Goal: Information Seeking & Learning: Check status

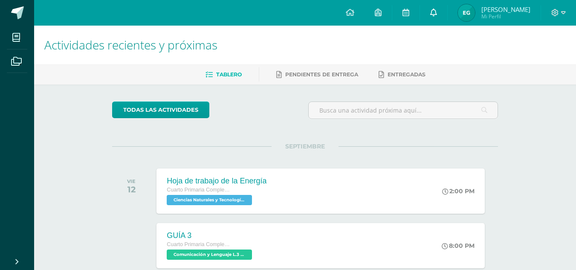
click at [437, 10] on icon at bounding box center [433, 13] width 7 height 8
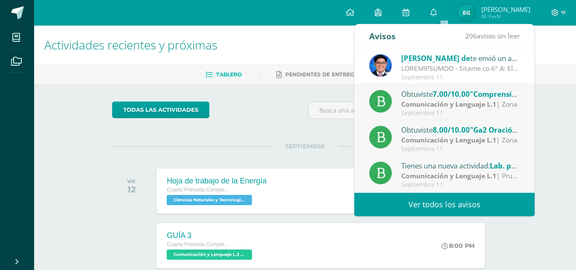
click at [404, 204] on link "Ver todos los avisos" at bounding box center [444, 204] width 180 height 23
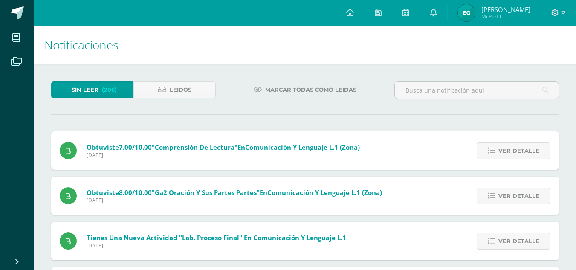
scroll to position [171, 0]
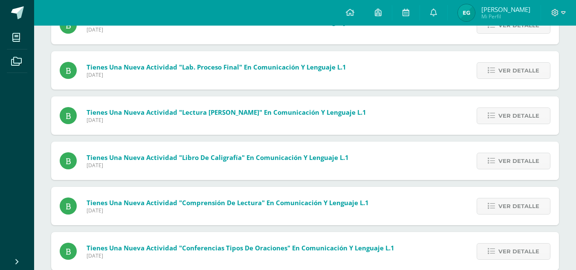
click at [508, 75] on span "Ver detalle" at bounding box center [519, 71] width 41 height 16
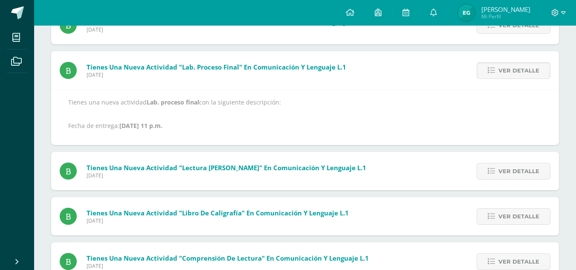
click at [508, 75] on span "Ver detalle" at bounding box center [519, 71] width 41 height 16
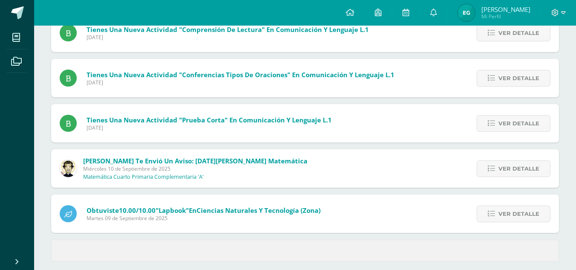
scroll to position [307, 0]
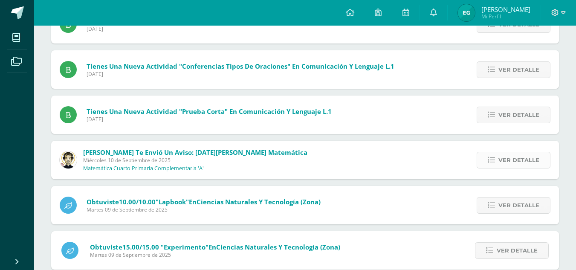
click at [528, 158] on span "Ver detalle" at bounding box center [519, 160] width 41 height 16
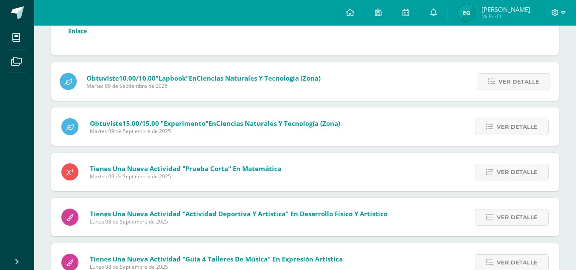
scroll to position [563, 0]
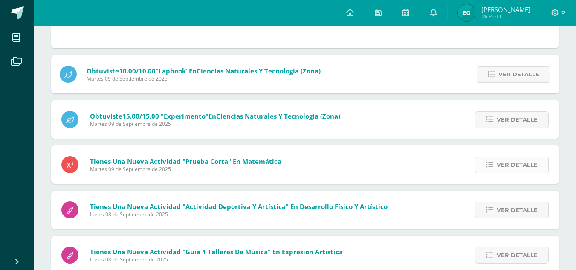
click at [494, 160] on link "Ver detalle" at bounding box center [512, 165] width 74 height 17
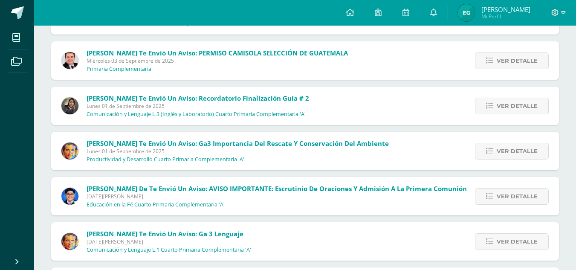
scroll to position [1054, 0]
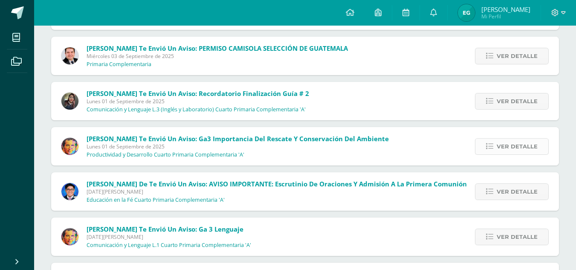
click at [508, 148] on span "Ver detalle" at bounding box center [517, 147] width 41 height 16
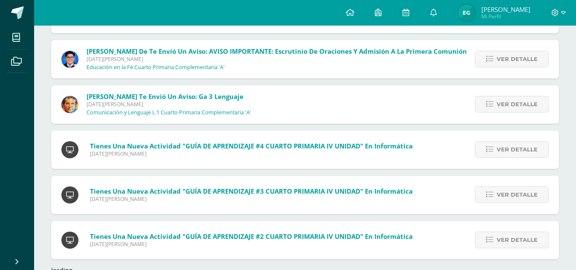
scroll to position [1252, 0]
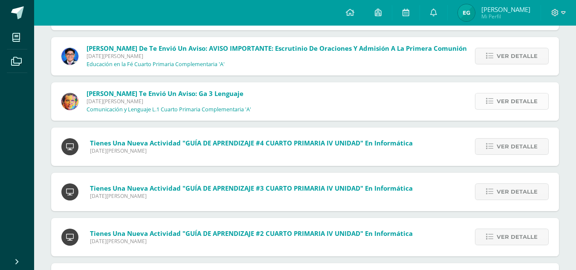
click at [503, 104] on span "Ver detalle" at bounding box center [517, 101] width 41 height 16
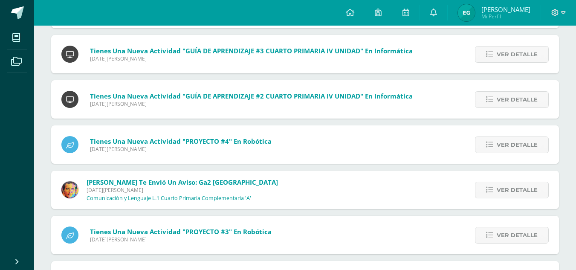
scroll to position [1295, 0]
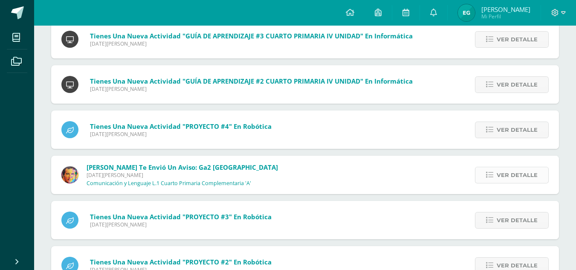
click at [529, 173] on span "Ver detalle" at bounding box center [517, 175] width 41 height 16
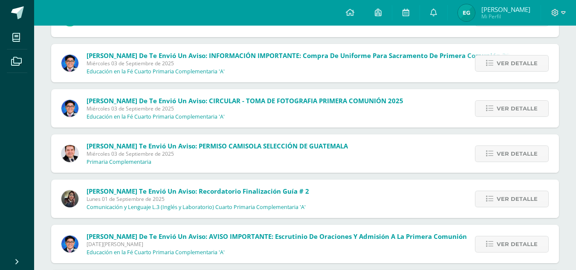
scroll to position [853, 0]
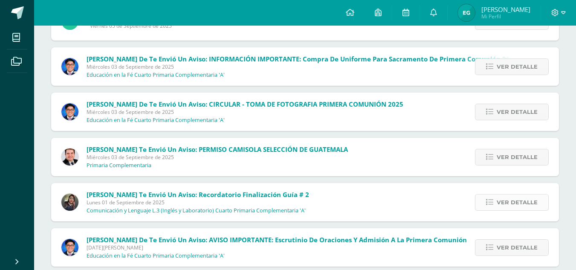
click at [499, 202] on span "Ver detalle" at bounding box center [517, 203] width 41 height 16
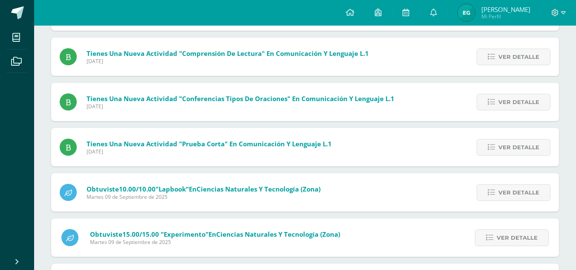
scroll to position [213, 0]
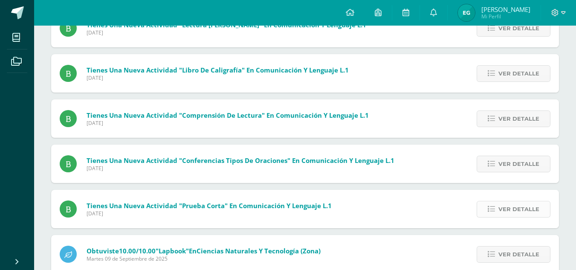
click at [509, 213] on span "Ver detalle" at bounding box center [519, 209] width 41 height 16
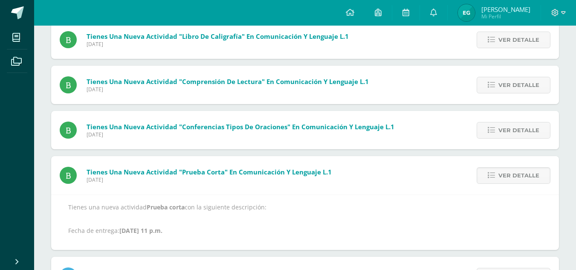
scroll to position [298, 0]
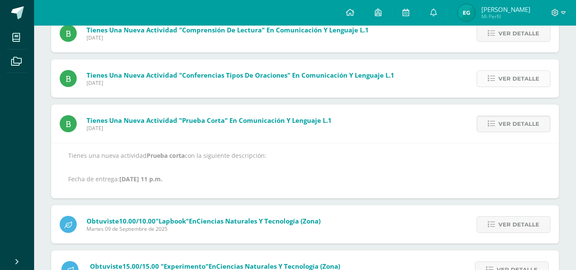
click at [509, 80] on span "Ver detalle" at bounding box center [519, 79] width 41 height 16
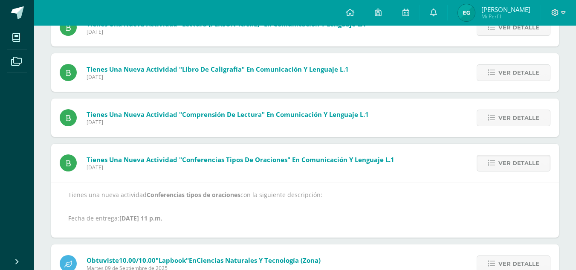
scroll to position [213, 0]
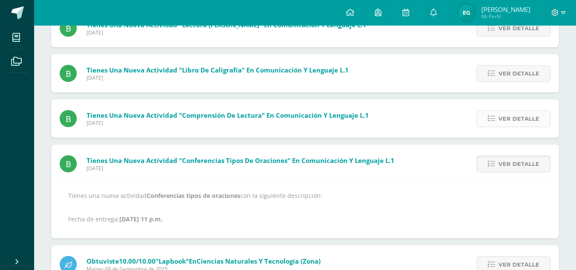
click at [488, 119] on link "Ver detalle" at bounding box center [514, 118] width 74 height 17
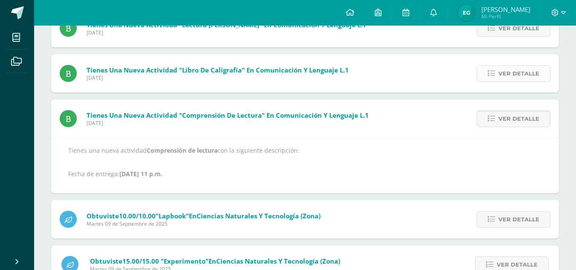
click at [494, 76] on icon at bounding box center [491, 73] width 7 height 7
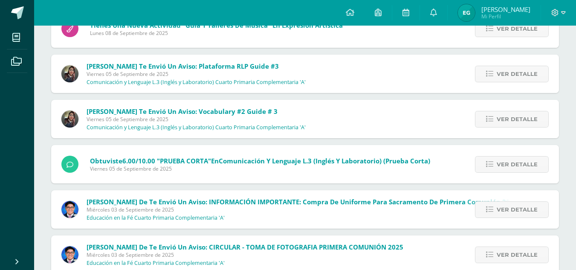
scroll to position [639, 0]
